Goal: Information Seeking & Learning: Compare options

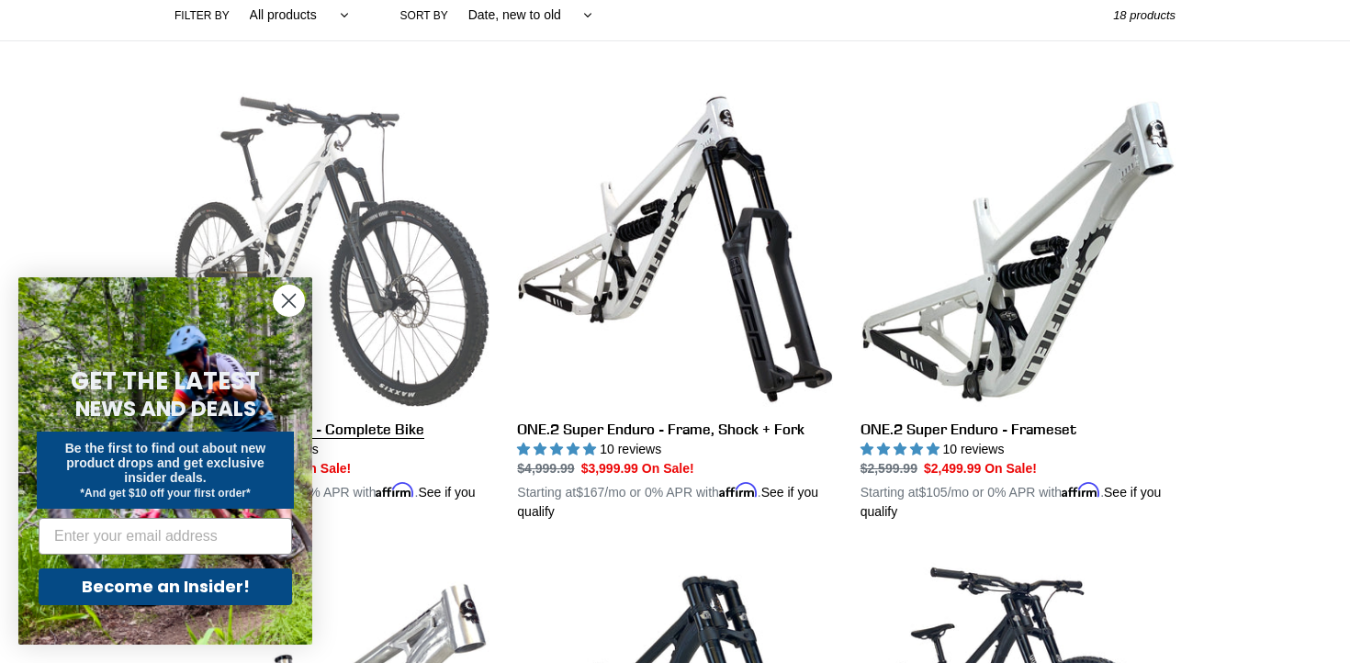
scroll to position [457, 0]
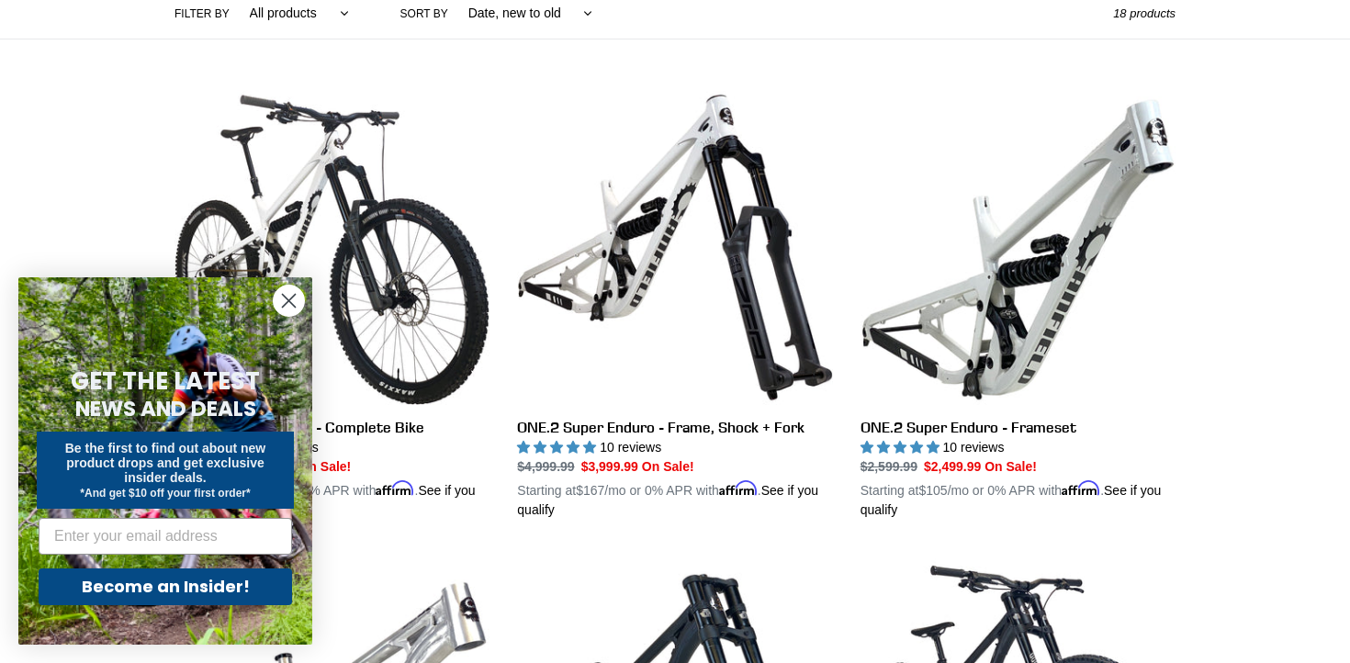
click at [288, 306] on circle "Close dialog" at bounding box center [289, 301] width 30 height 30
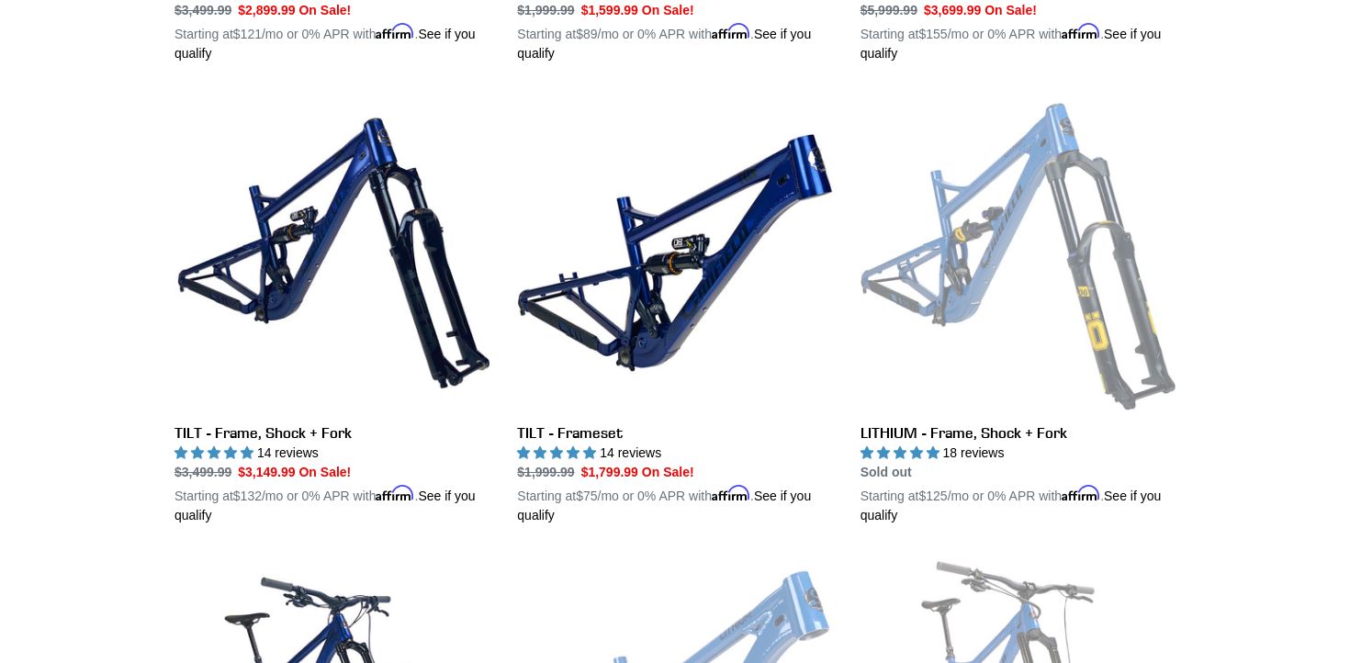
scroll to position [1839, 0]
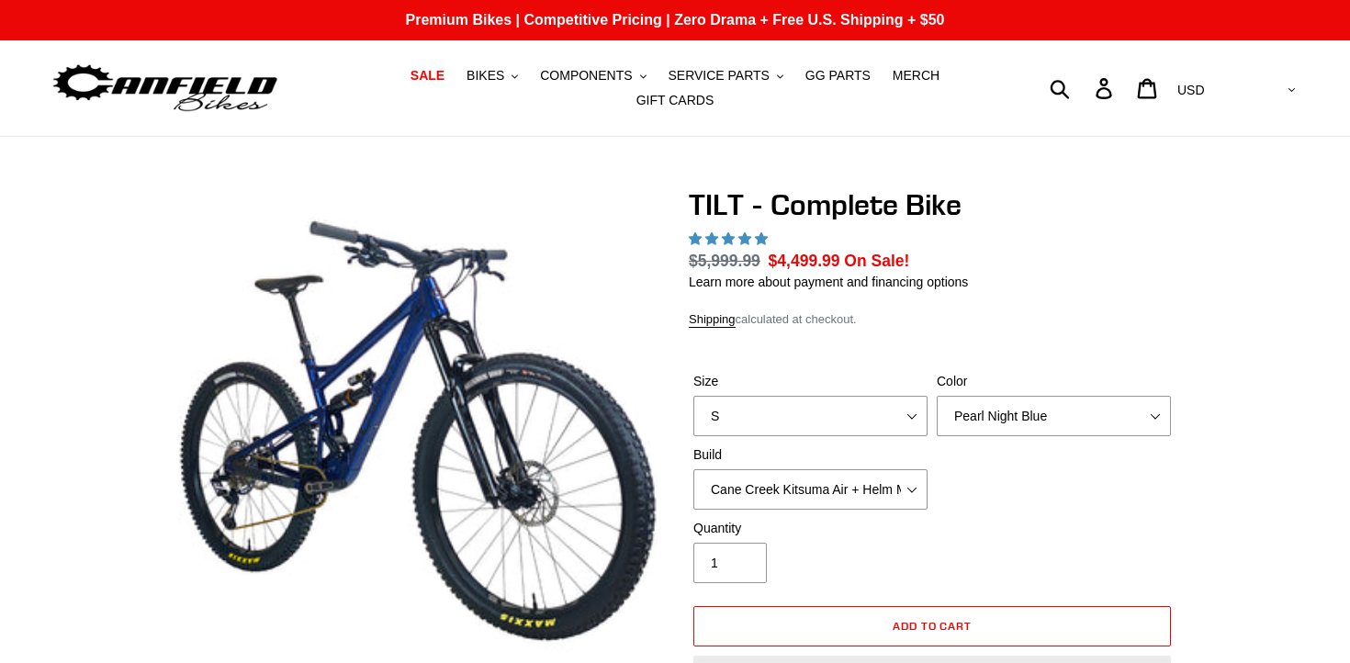
select select "highest-rating"
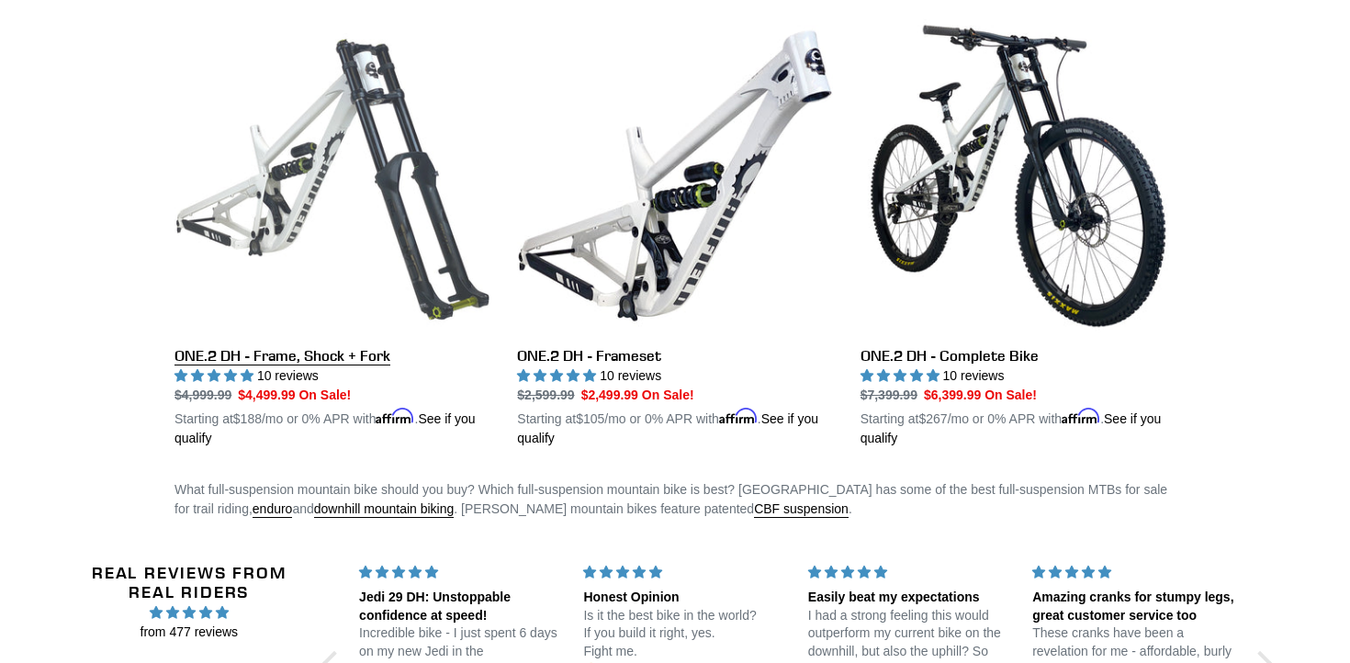
scroll to position [2844, 0]
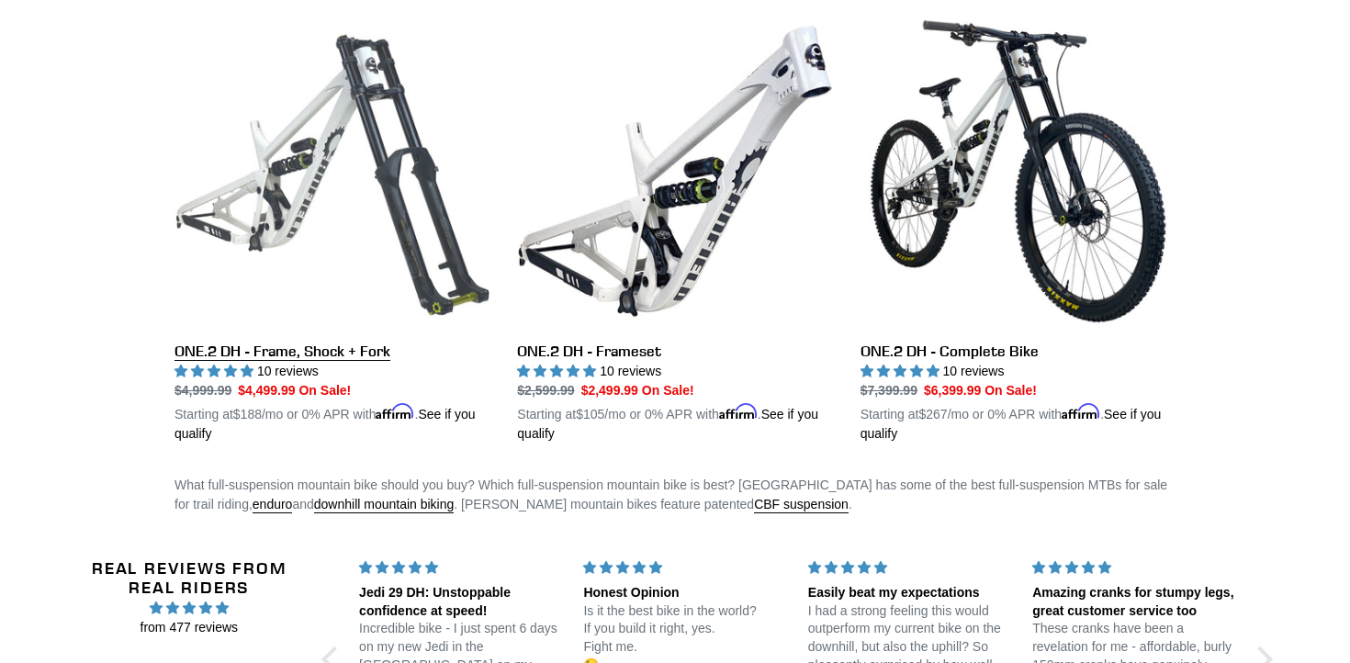
click at [258, 292] on link "ONE.2 DH - Frame, Shock + Fork" at bounding box center [332, 229] width 315 height 430
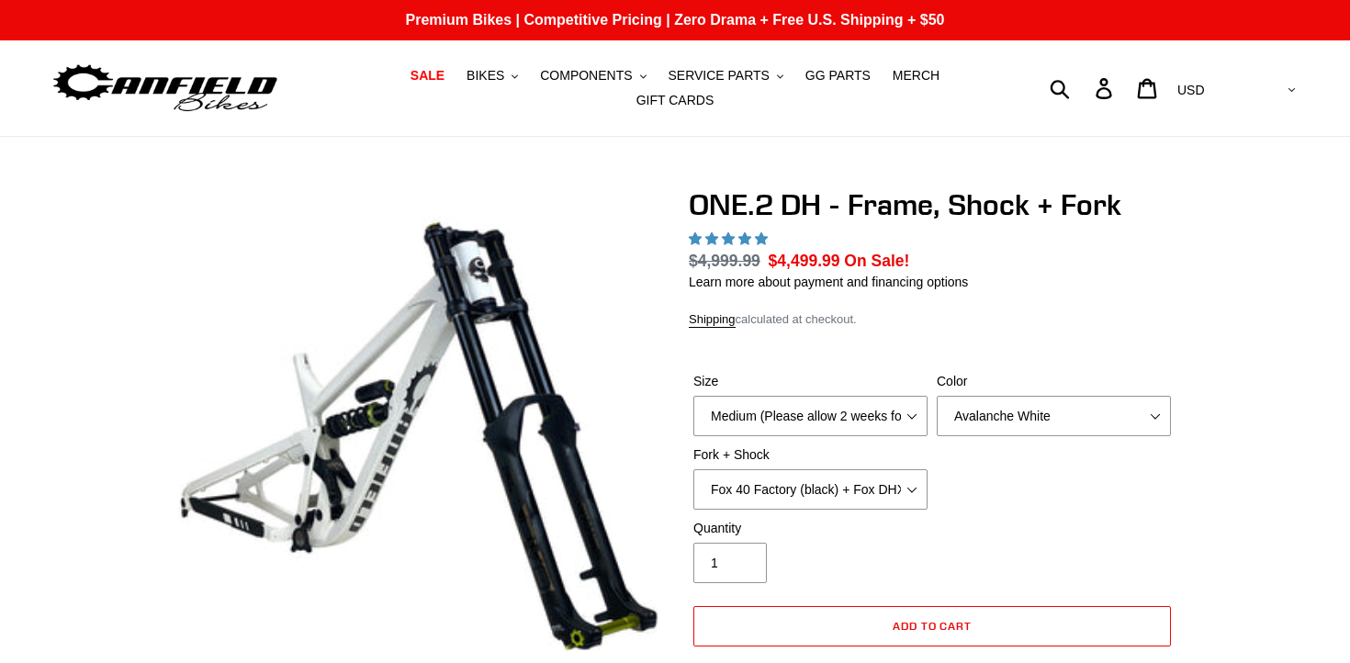
select select "highest-rating"
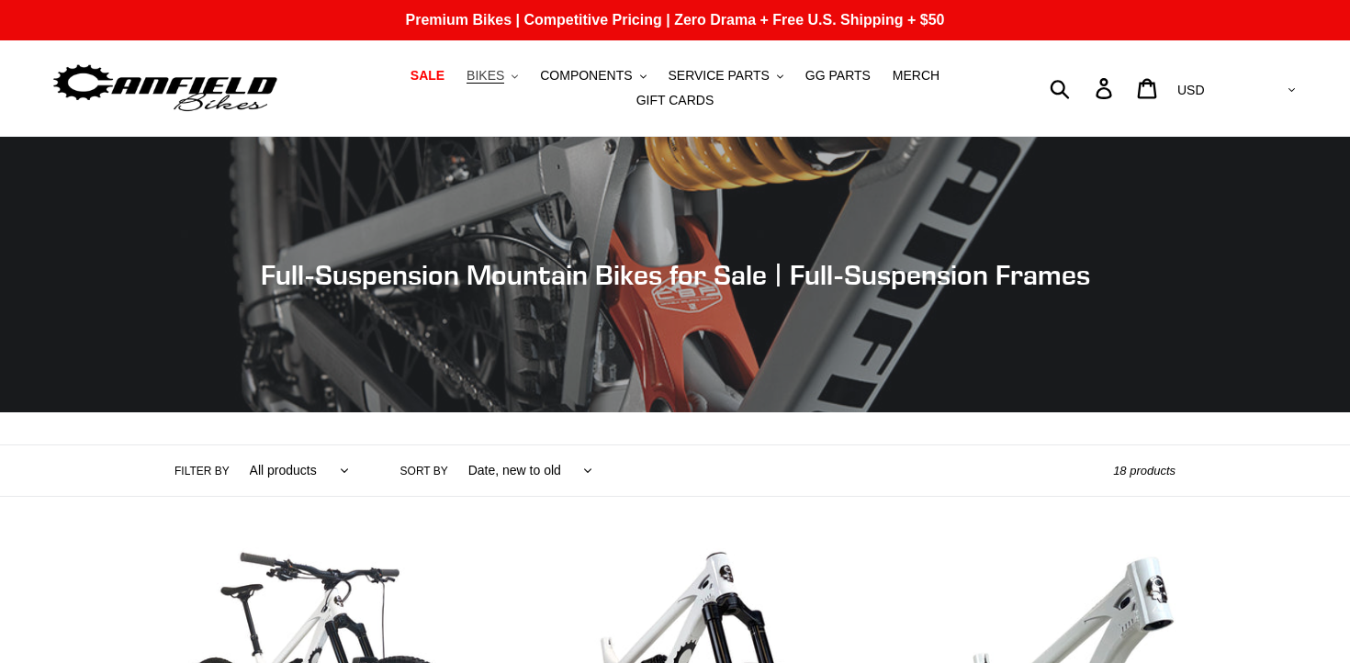
click at [493, 72] on span "BIKES" at bounding box center [486, 76] width 38 height 16
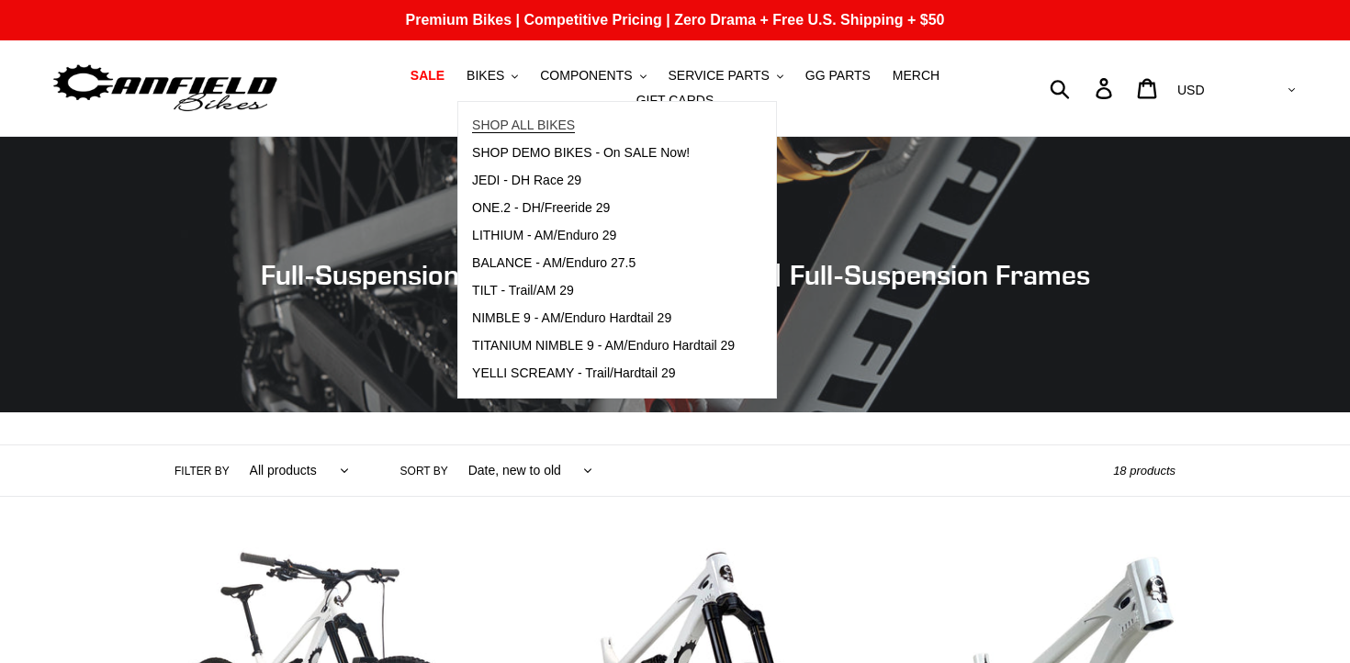
click at [510, 124] on span "SHOP ALL BIKES" at bounding box center [523, 126] width 103 height 16
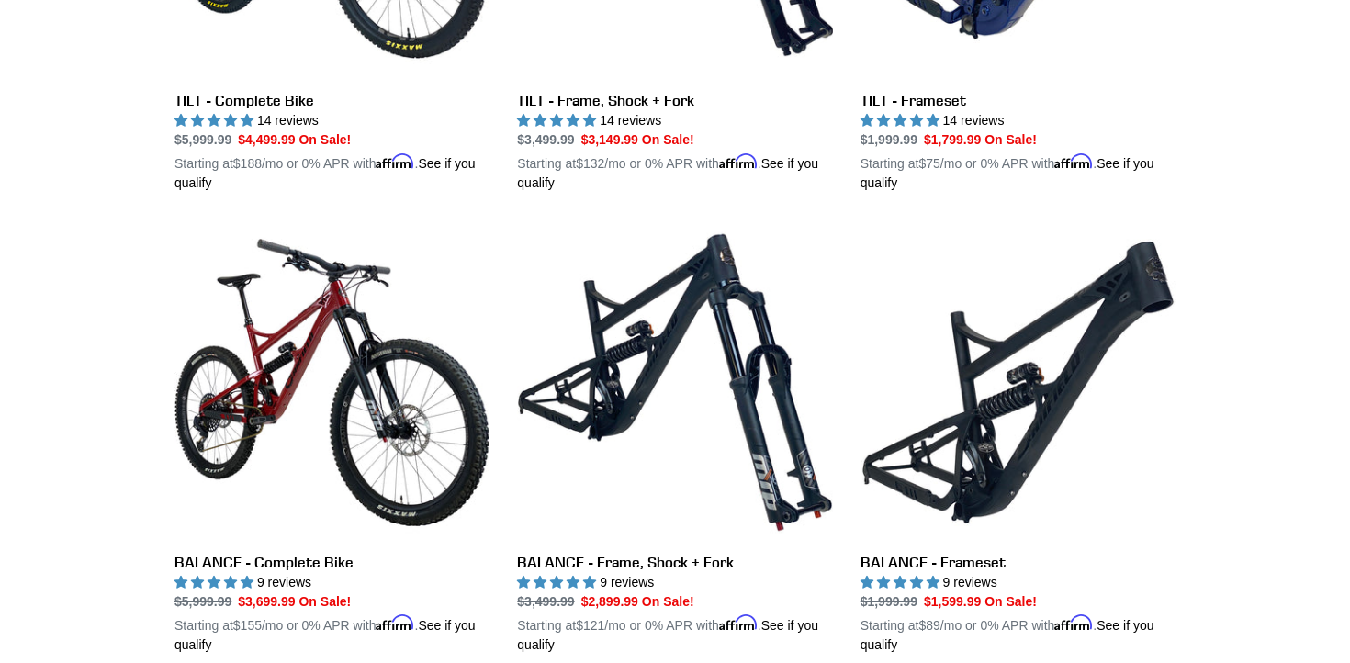
scroll to position [231, 0]
